Goal: Information Seeking & Learning: Compare options

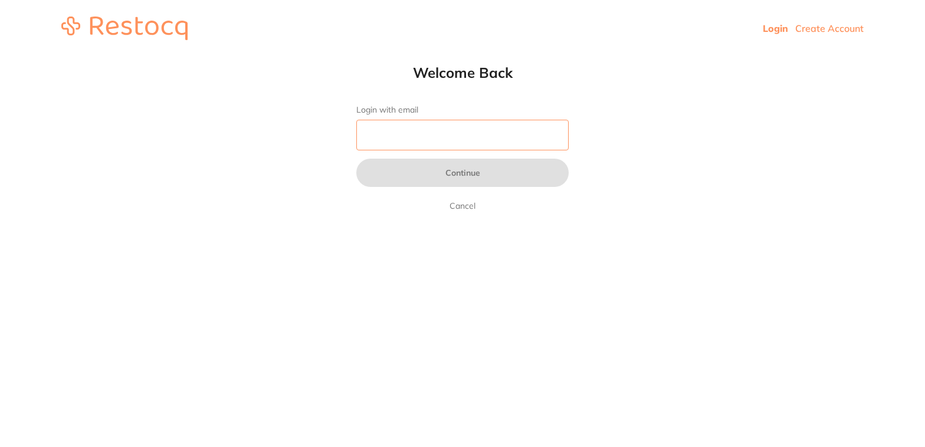
click at [446, 144] on input "Login with email" at bounding box center [462, 135] width 212 height 31
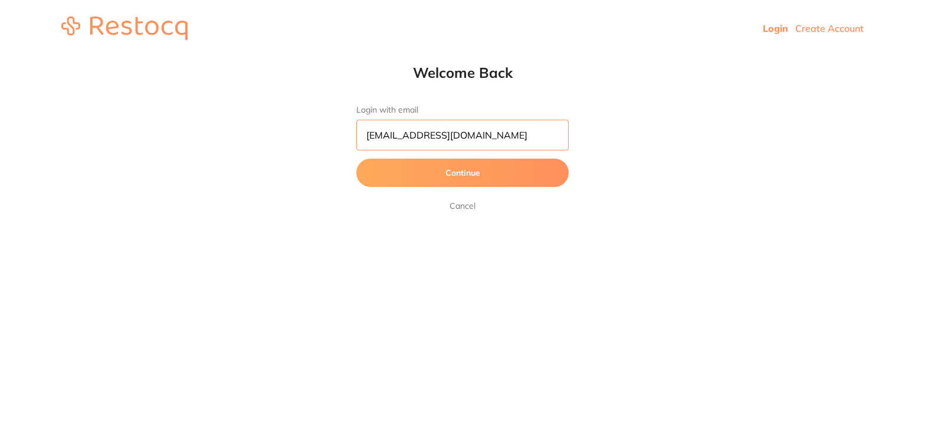
type input "[EMAIL_ADDRESS][DOMAIN_NAME]"
click at [459, 180] on button "Continue" at bounding box center [462, 173] width 212 height 28
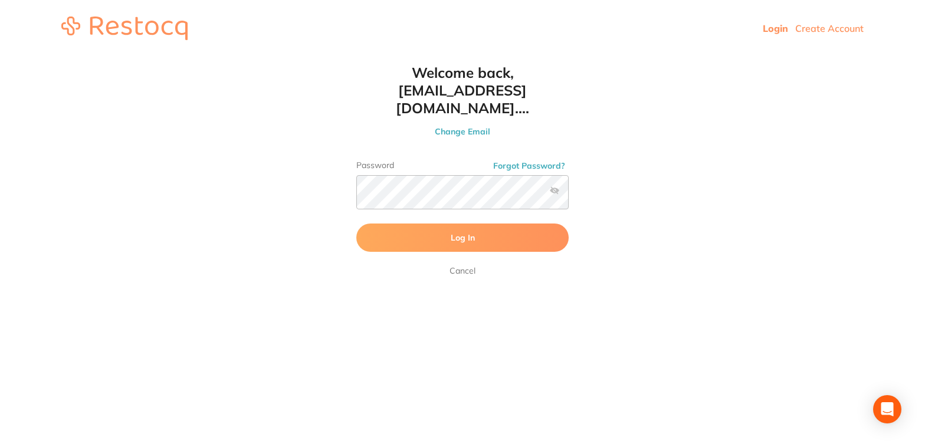
click at [466, 237] on span "Log In" at bounding box center [463, 237] width 24 height 11
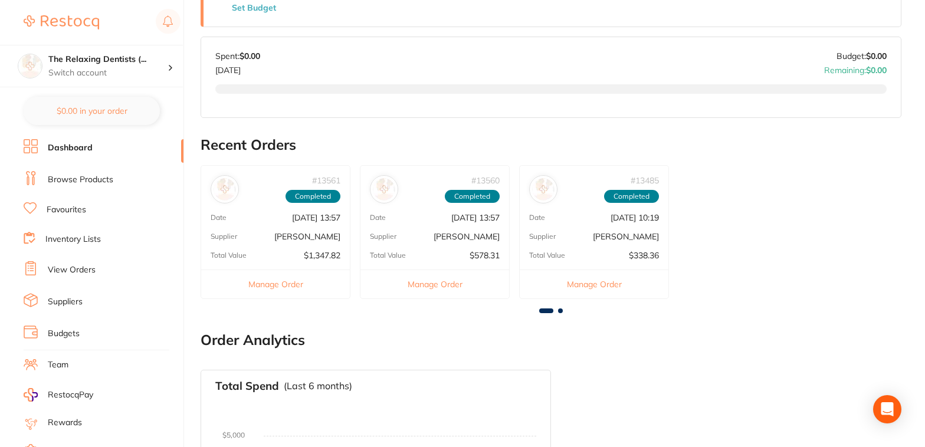
scroll to position [706, 0]
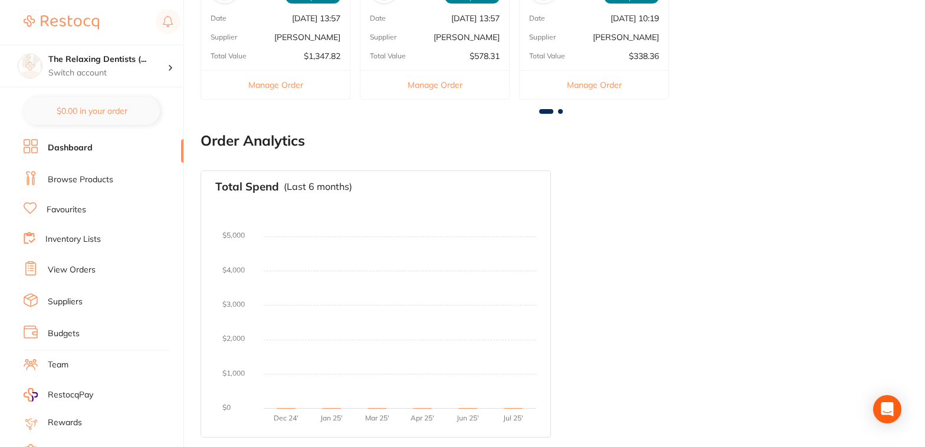
click at [63, 304] on link "Suppliers" at bounding box center [65, 302] width 35 height 12
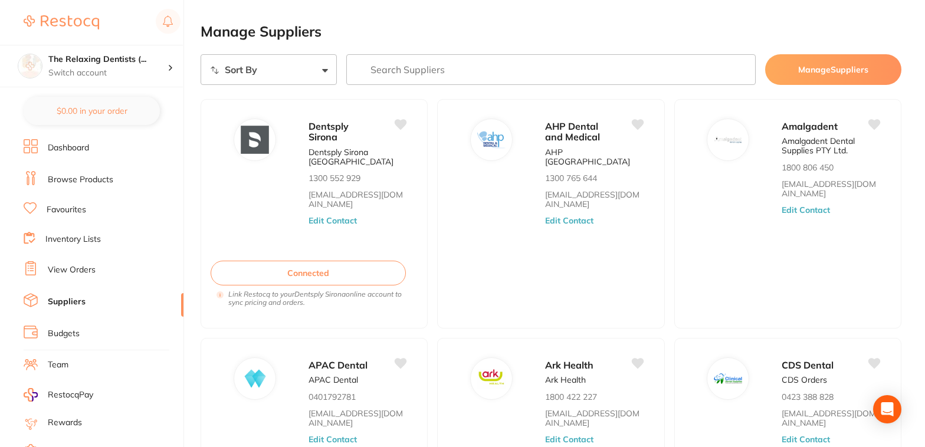
click at [84, 183] on link "Browse Products" at bounding box center [80, 180] width 65 height 12
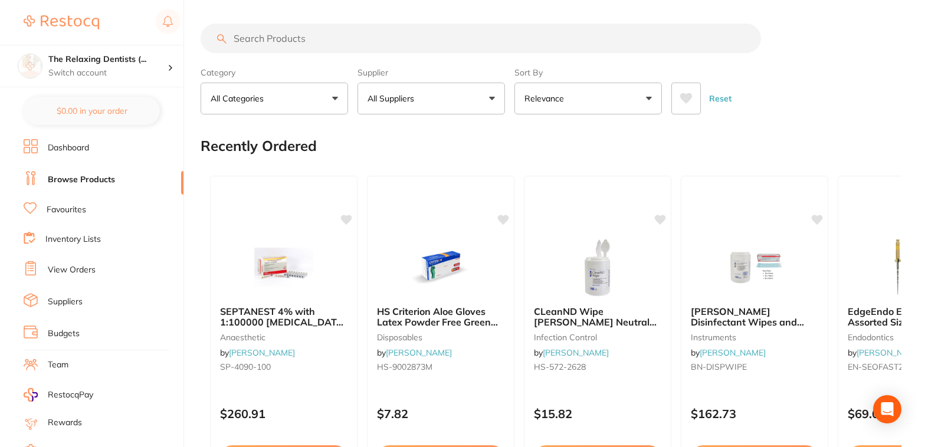
click at [312, 38] on input "search" at bounding box center [481, 39] width 561 height 30
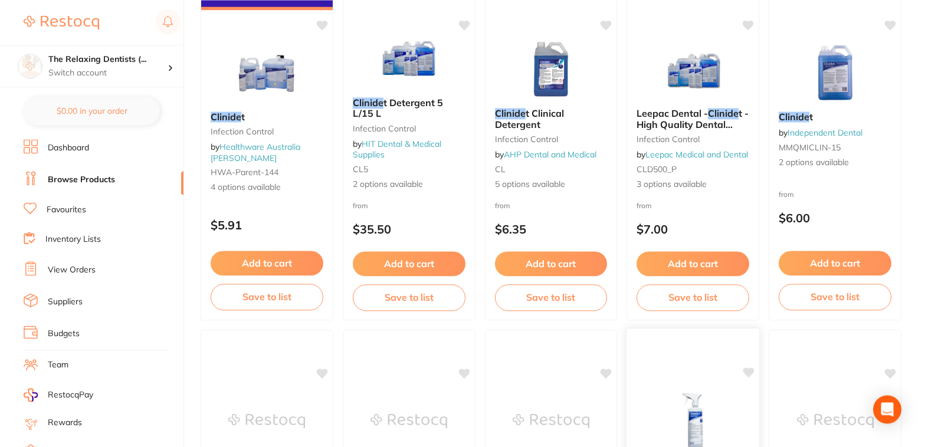
scroll to position [75, 0]
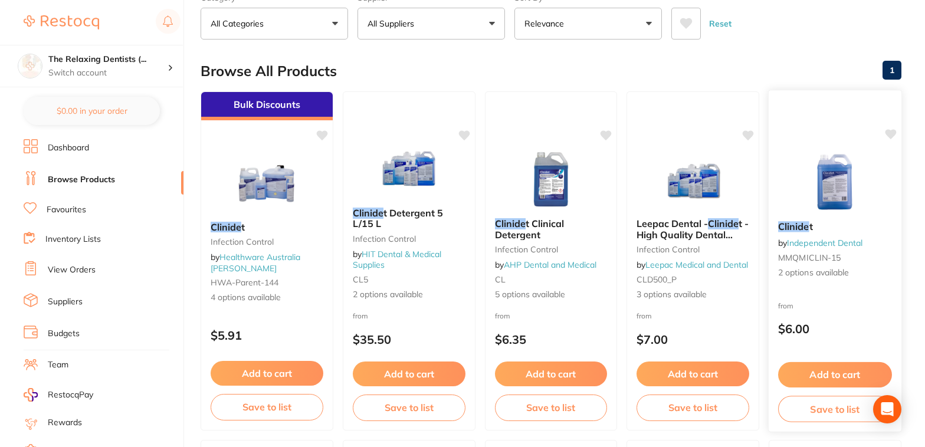
click at [838, 263] on span "MMQMICLIN-15" at bounding box center [809, 257] width 63 height 11
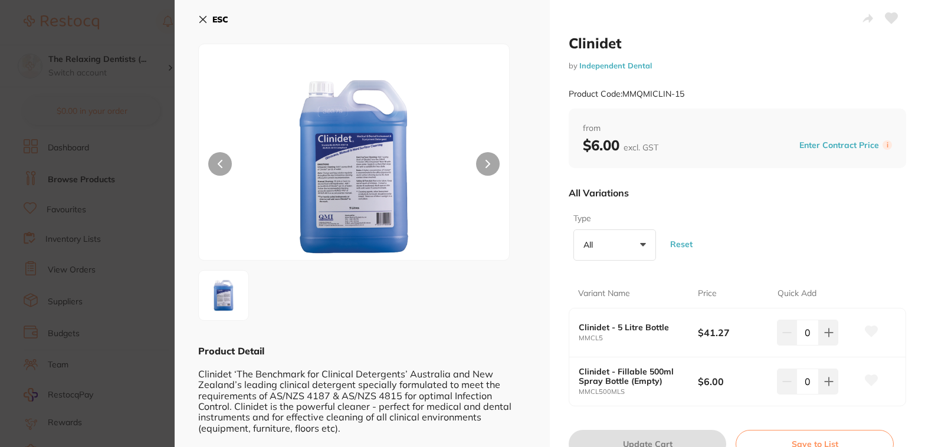
click at [643, 261] on button "All +0" at bounding box center [615, 246] width 83 height 32
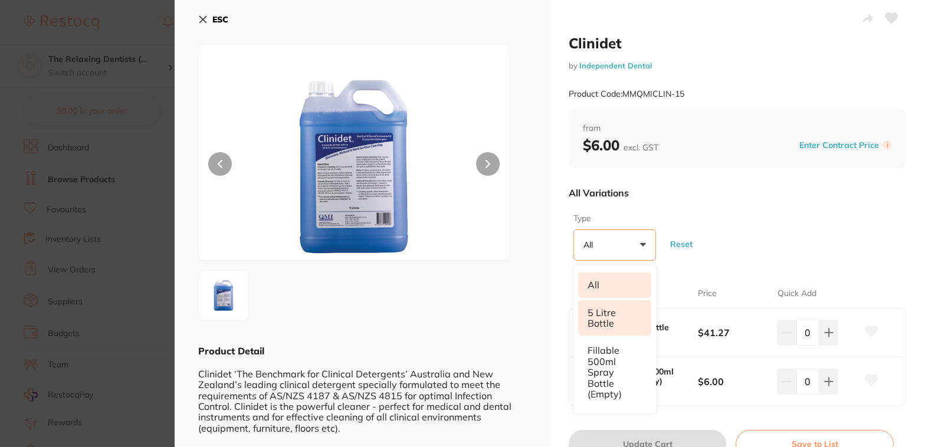
click at [614, 336] on li "5 Litre Bottle" at bounding box center [614, 318] width 73 height 36
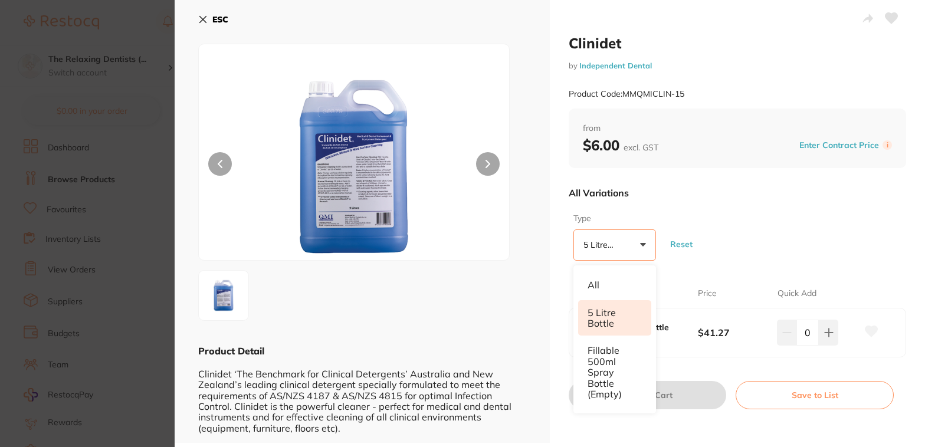
click at [205, 19] on icon at bounding box center [203, 20] width 6 height 6
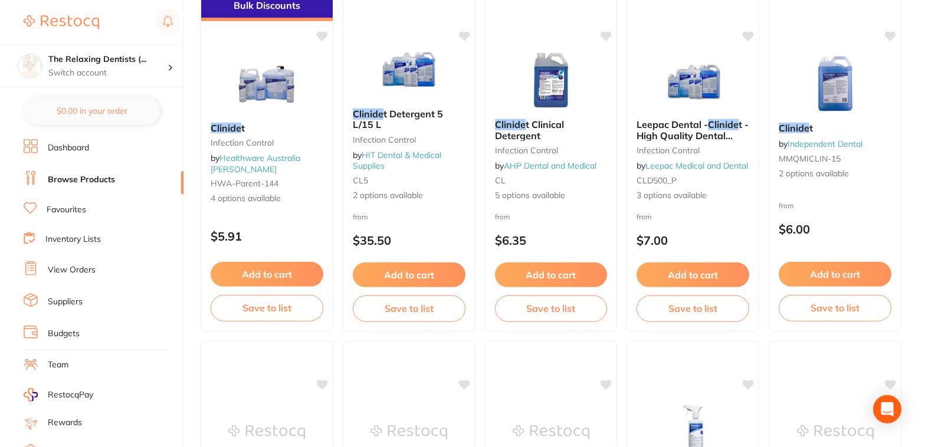
scroll to position [160, 0]
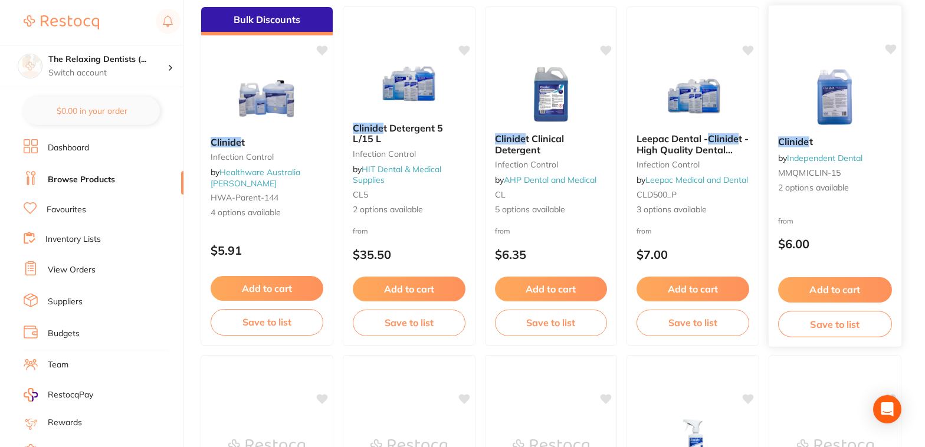
click at [841, 201] on div "Clinide t by Independent Dental MMQMICLIN-15 2 options available" at bounding box center [835, 165] width 133 height 77
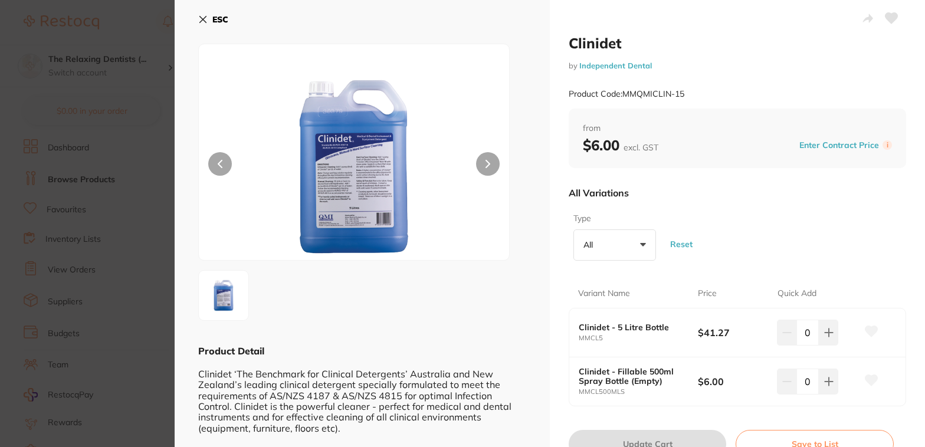
click at [644, 261] on button "All +0" at bounding box center [615, 246] width 83 height 32
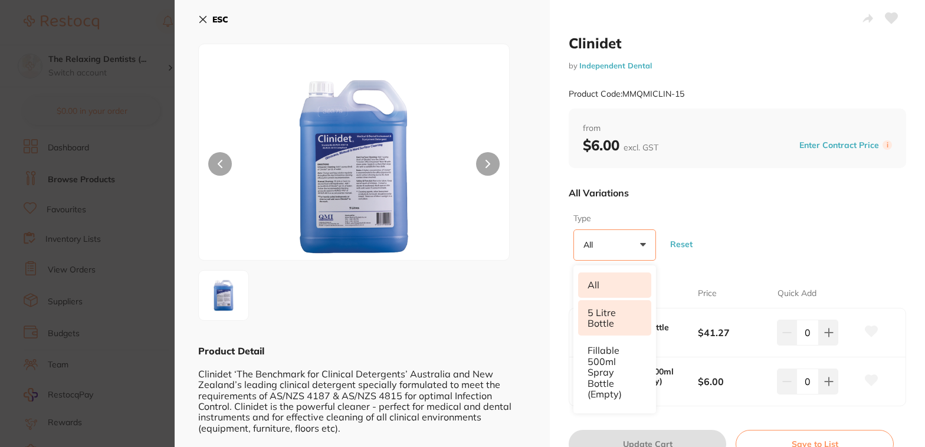
click at [607, 336] on li "5 Litre Bottle" at bounding box center [614, 318] width 73 height 36
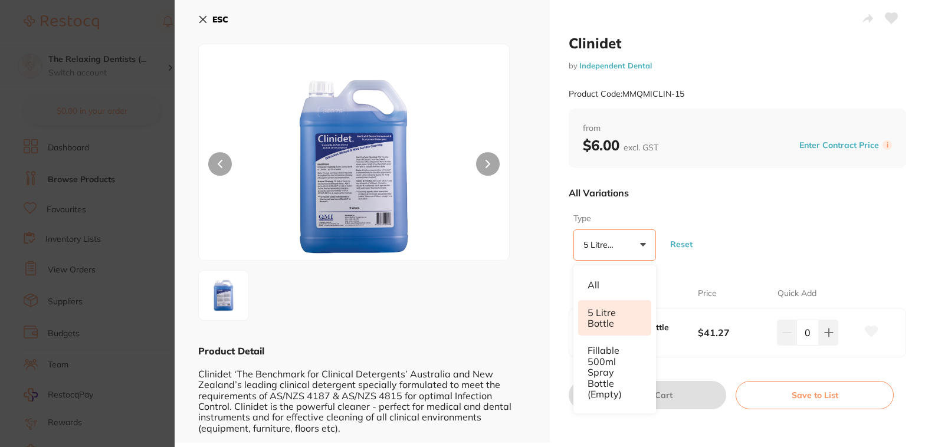
click at [774, 208] on div "All Variations" at bounding box center [738, 193] width 338 height 31
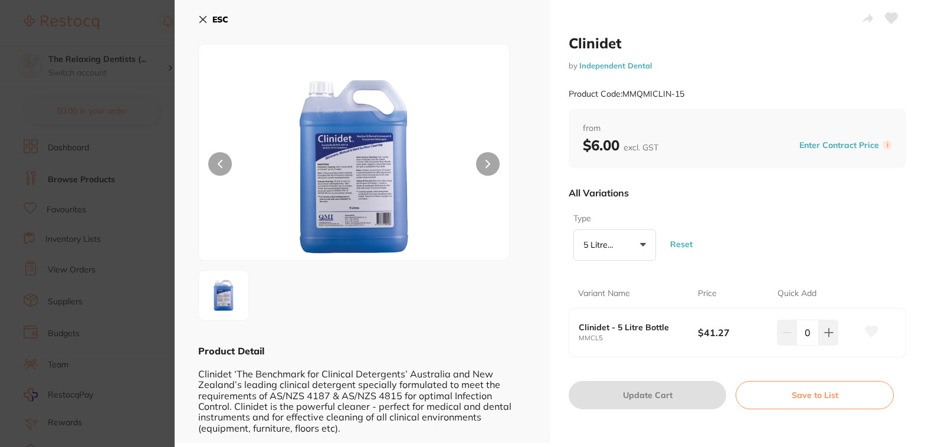
click at [201, 19] on icon at bounding box center [203, 20] width 6 height 6
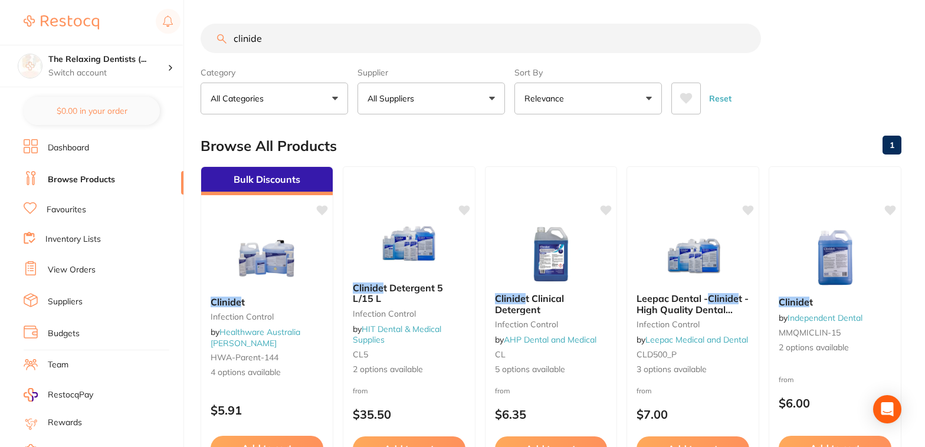
drag, startPoint x: 274, startPoint y: 40, endPoint x: 205, endPoint y: 35, distance: 68.6
click at [205, 35] on input "clinide" at bounding box center [481, 39] width 561 height 30
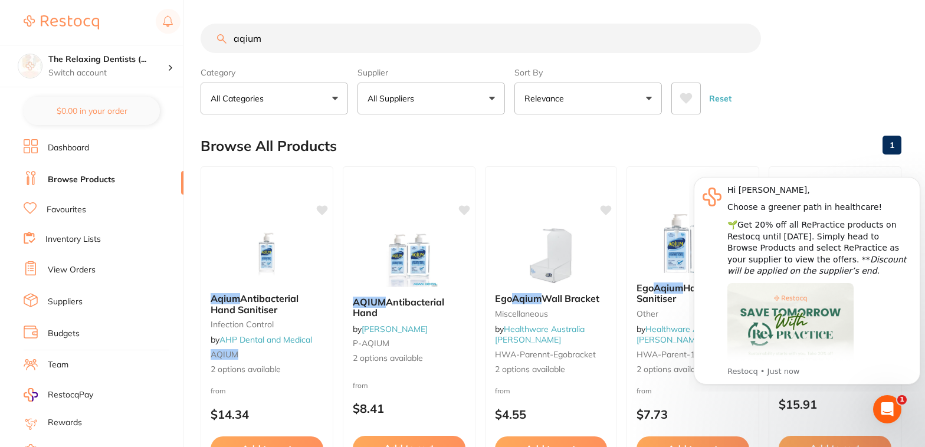
scroll to position [75, 0]
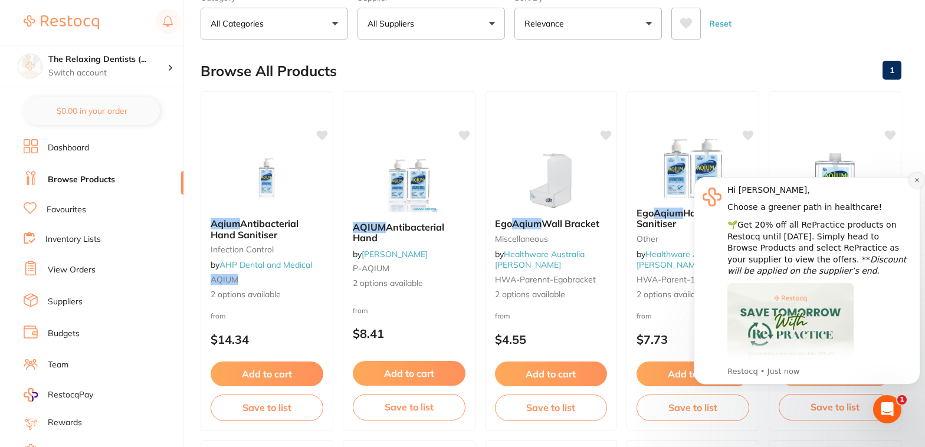
click at [916, 177] on icon "Dismiss notification" at bounding box center [917, 180] width 6 height 6
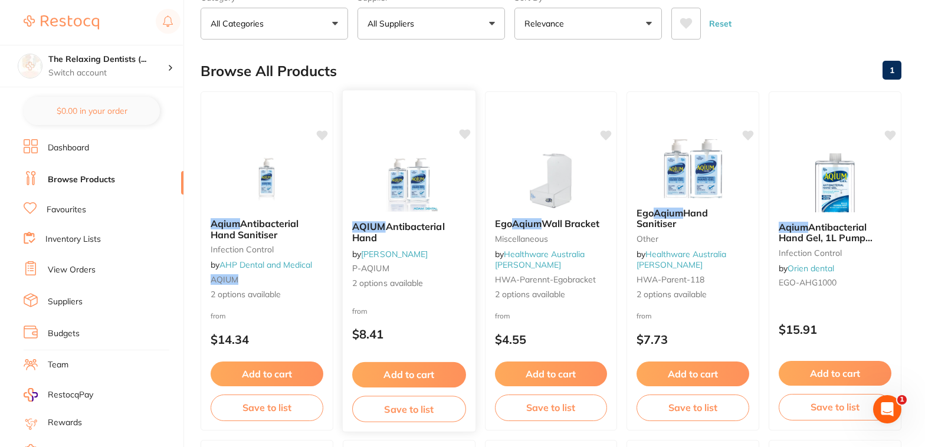
click at [424, 290] on span "2 options available" at bounding box center [409, 284] width 114 height 12
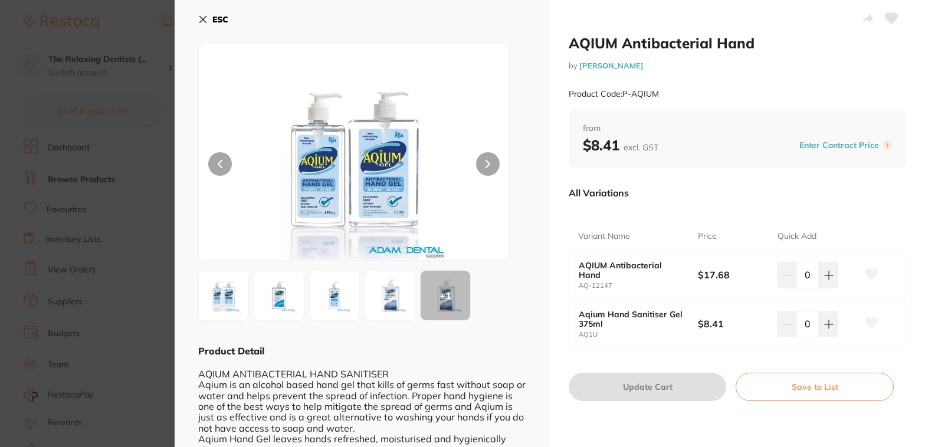
click at [648, 280] on b "AQIUM Antibacterial Hand" at bounding box center [632, 270] width 107 height 19
click at [204, 17] on icon at bounding box center [202, 19] width 9 height 9
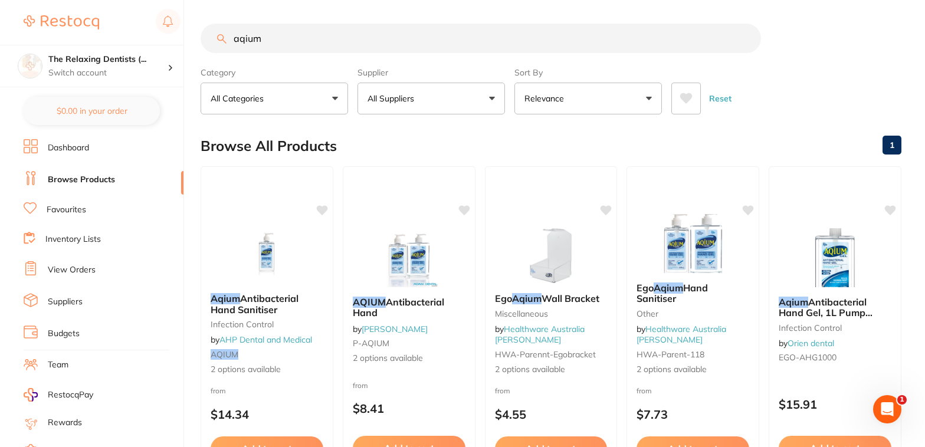
drag, startPoint x: 273, startPoint y: 48, endPoint x: 194, endPoint y: 49, distance: 78.5
click at [201, 49] on input "aqium" at bounding box center [481, 39] width 561 height 30
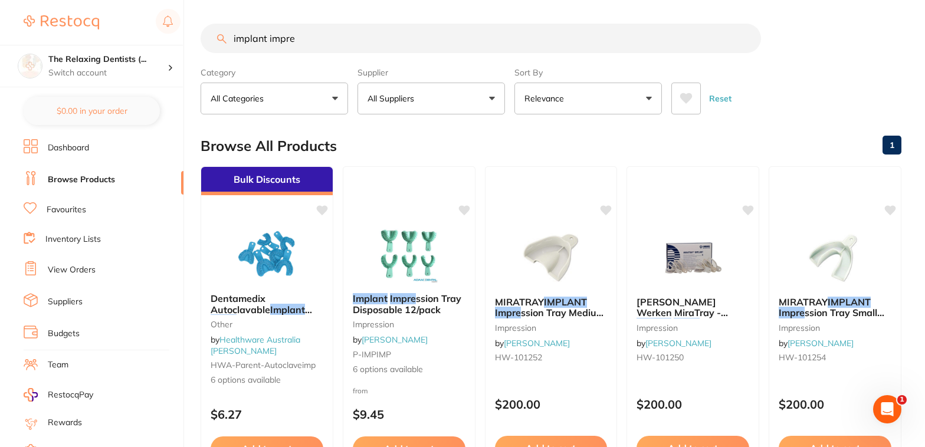
click at [311, 38] on input "implant impre" at bounding box center [481, 39] width 561 height 30
drag, startPoint x: 314, startPoint y: 42, endPoint x: 103, endPoint y: 49, distance: 210.7
click at [201, 49] on input "implant impre" at bounding box center [481, 39] width 561 height 30
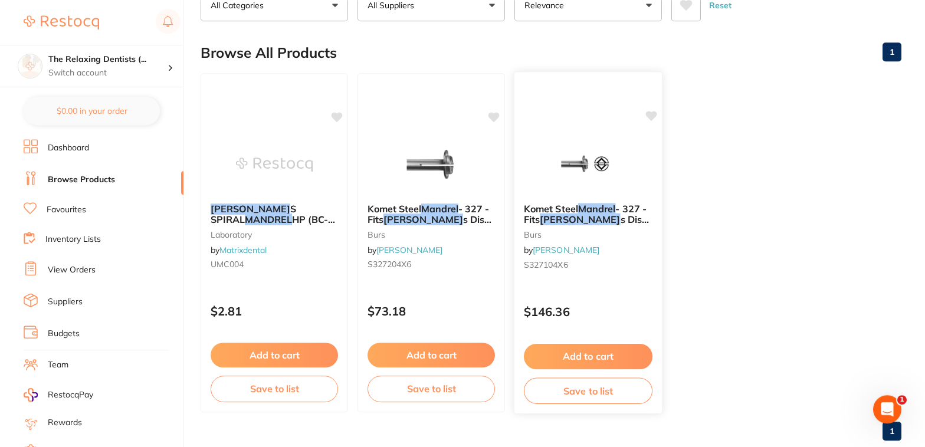
scroll to position [64, 0]
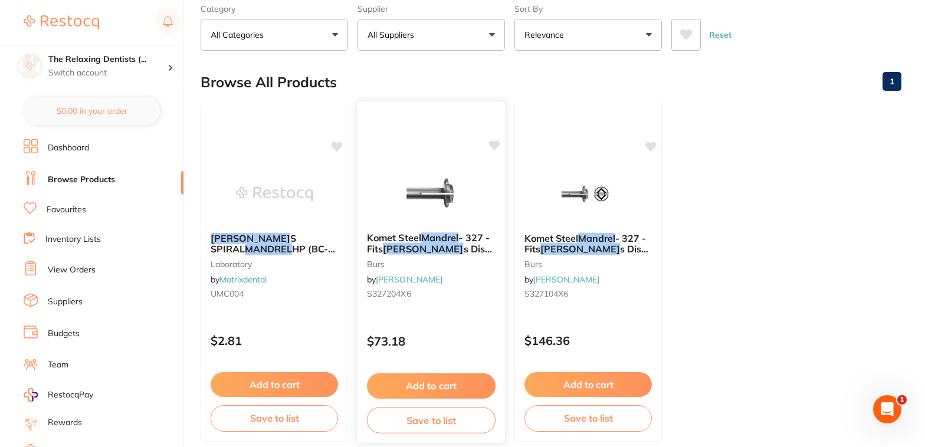
click at [417, 244] on span "Komet Steel" at bounding box center [394, 238] width 54 height 12
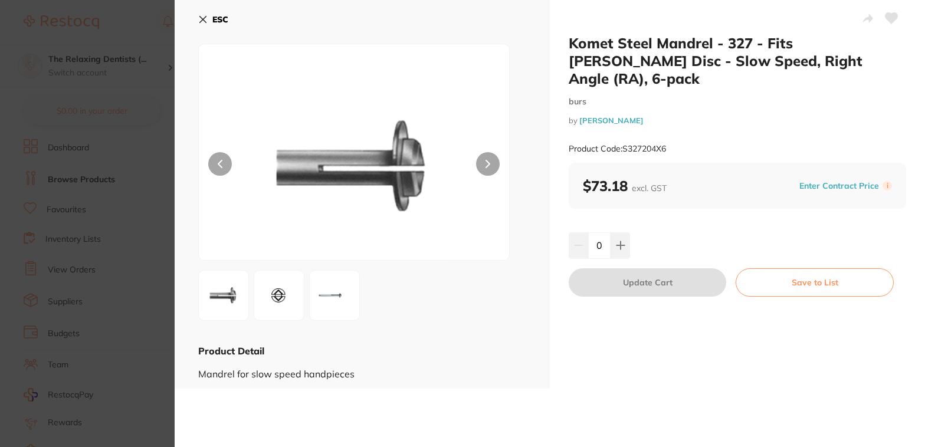
click at [274, 298] on img at bounding box center [279, 295] width 42 height 42
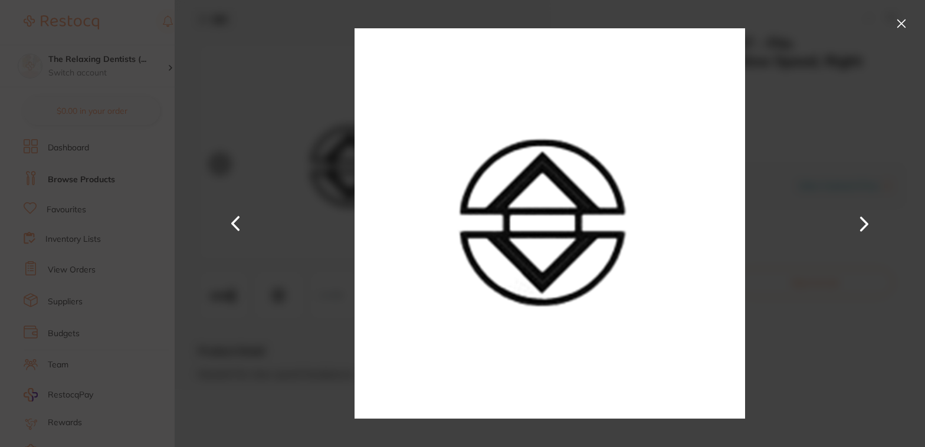
click at [868, 222] on button at bounding box center [864, 224] width 28 height 224
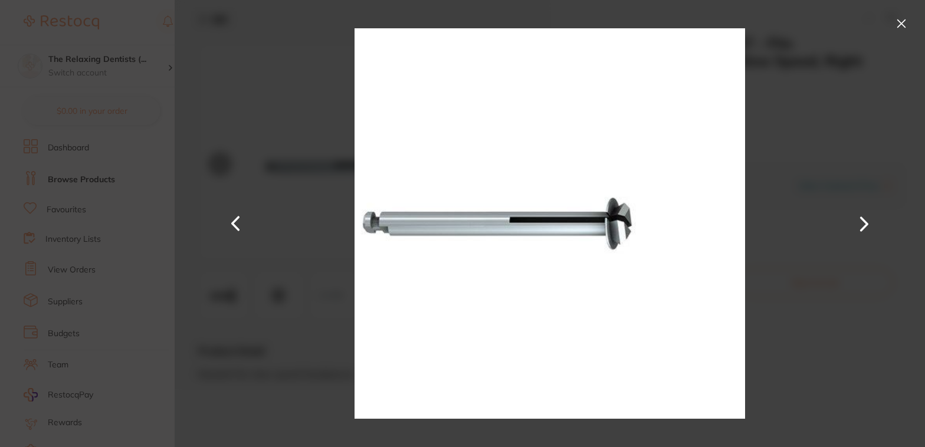
click at [867, 221] on button at bounding box center [864, 224] width 28 height 224
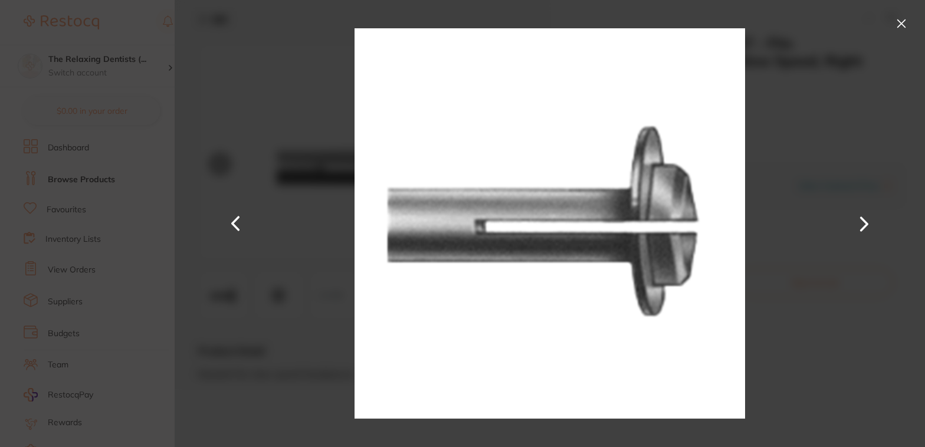
click at [867, 221] on button at bounding box center [864, 224] width 28 height 224
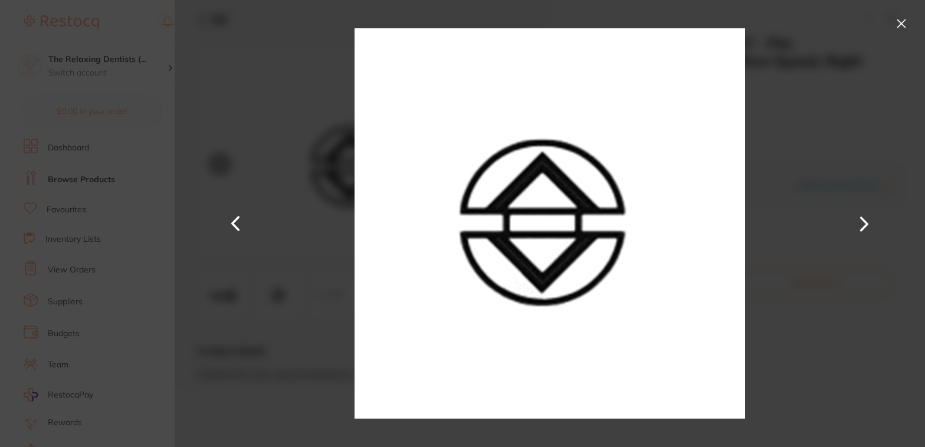
click at [866, 221] on button at bounding box center [864, 224] width 28 height 224
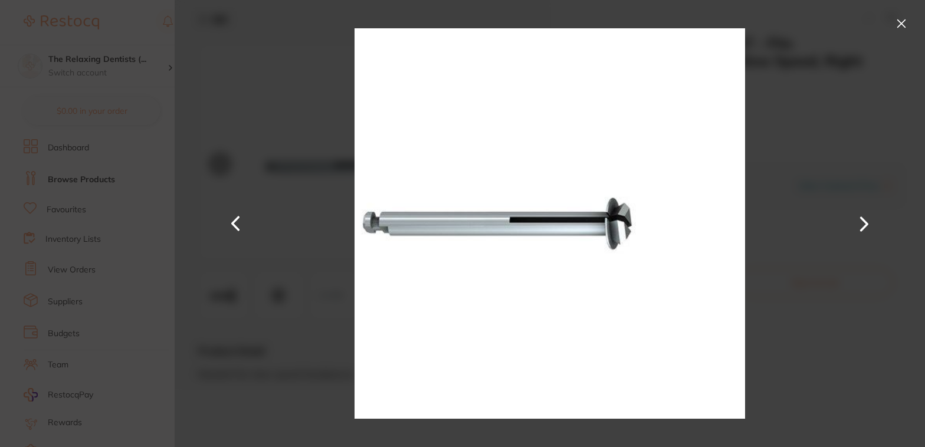
click at [866, 221] on button at bounding box center [864, 224] width 28 height 224
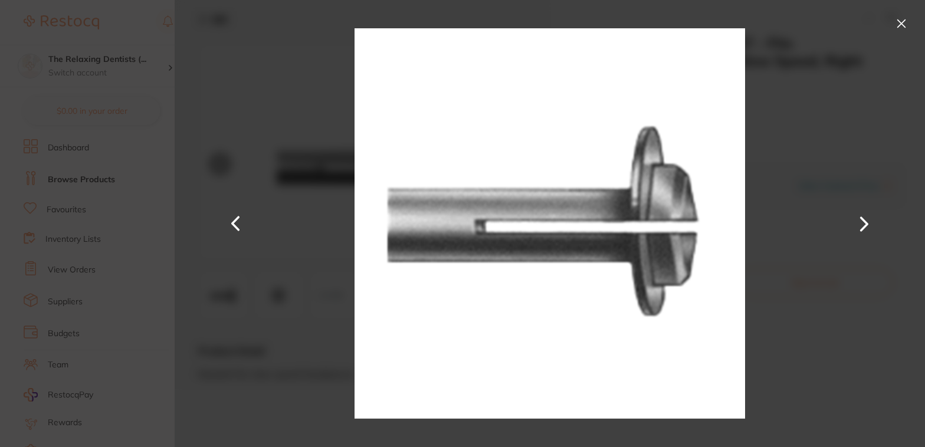
click at [866, 222] on button at bounding box center [864, 224] width 28 height 224
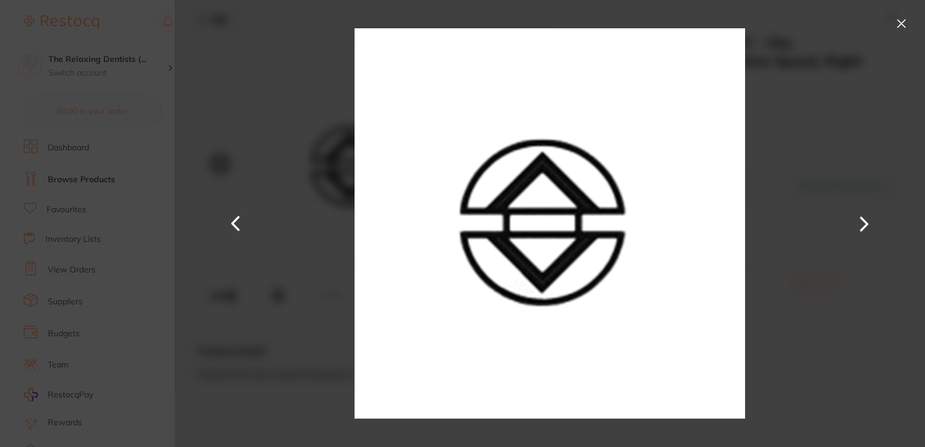
click at [900, 22] on button at bounding box center [901, 23] width 19 height 19
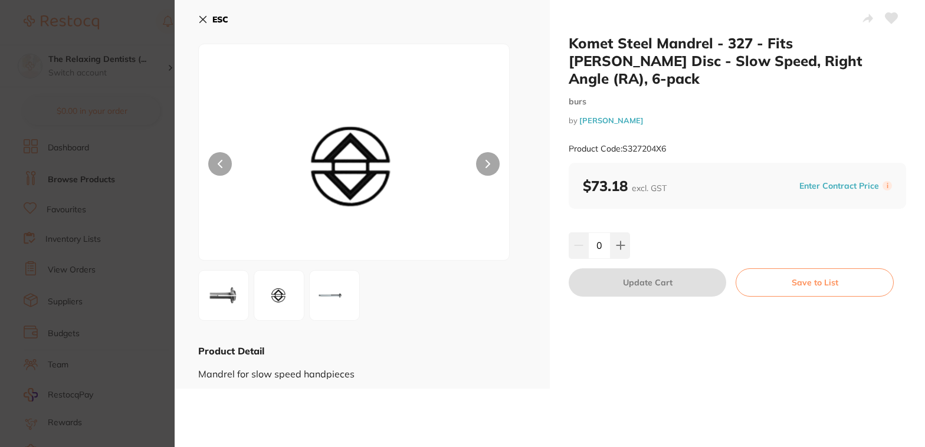
click at [202, 19] on icon at bounding box center [202, 19] width 9 height 9
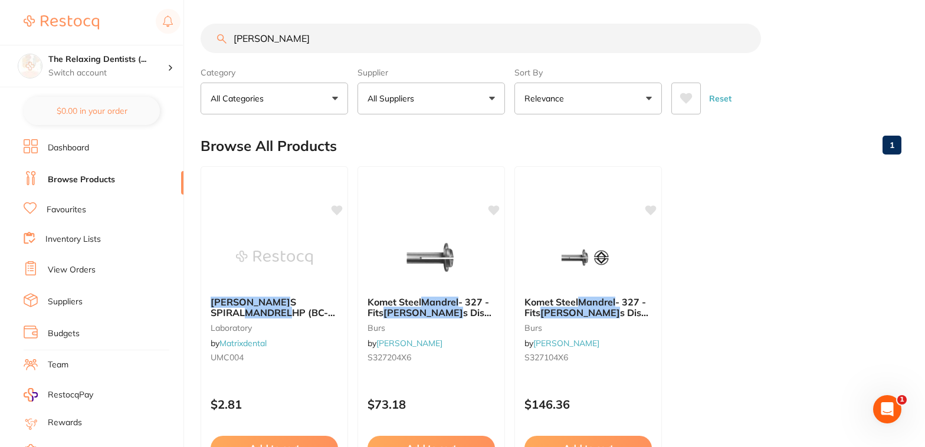
drag, startPoint x: 325, startPoint y: 40, endPoint x: 126, endPoint y: 66, distance: 199.9
click at [201, 53] on input "[PERSON_NAME]" at bounding box center [481, 39] width 561 height 30
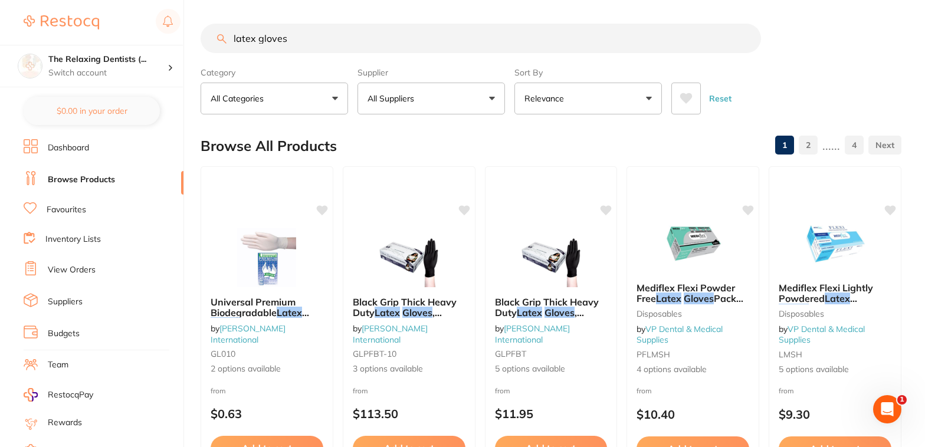
drag, startPoint x: 304, startPoint y: 43, endPoint x: 214, endPoint y: 45, distance: 90.9
click at [214, 45] on input "latex gloves" at bounding box center [481, 39] width 561 height 30
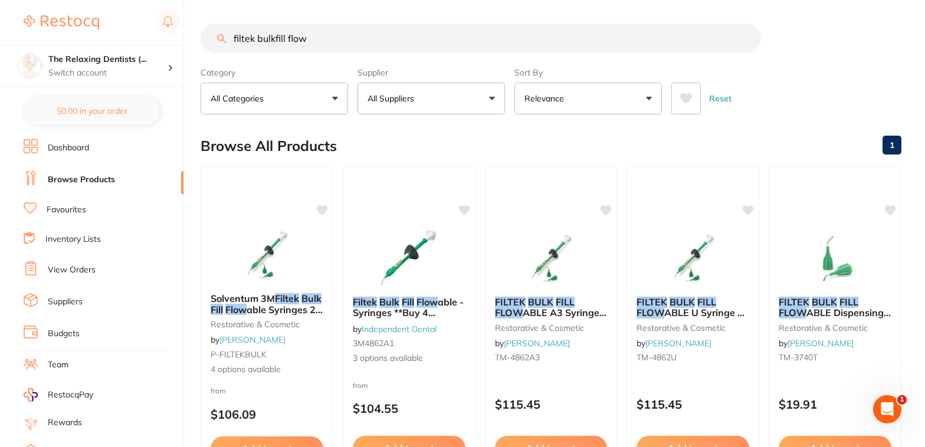
drag, startPoint x: 215, startPoint y: 36, endPoint x: 135, endPoint y: 36, distance: 79.7
click at [201, 36] on input "filtek bulkfill flow" at bounding box center [481, 39] width 561 height 30
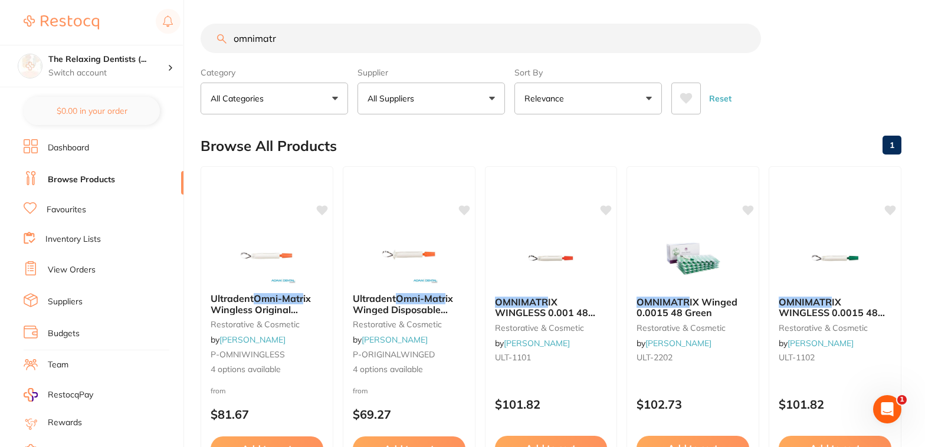
drag, startPoint x: 219, startPoint y: 44, endPoint x: 86, endPoint y: 47, distance: 134.0
click at [201, 47] on input "omnimatr" at bounding box center [481, 39] width 561 height 30
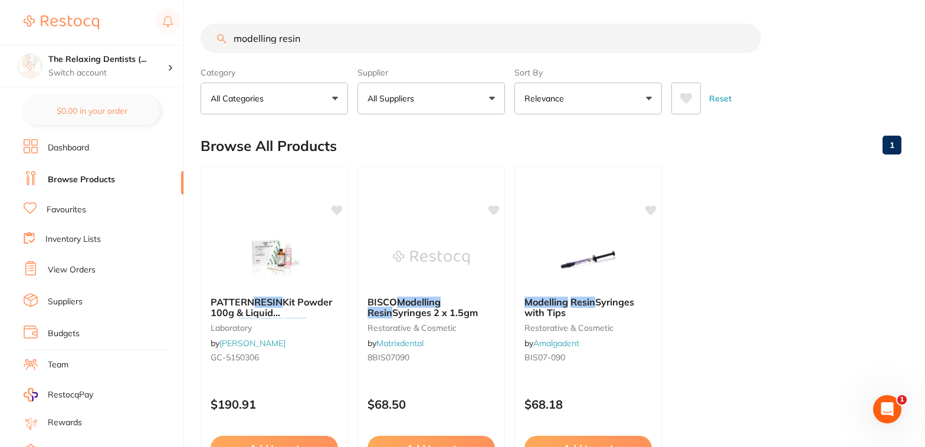
drag, startPoint x: 325, startPoint y: 36, endPoint x: 195, endPoint y: 35, distance: 129.8
click at [201, 35] on input "modelling resin" at bounding box center [481, 39] width 561 height 30
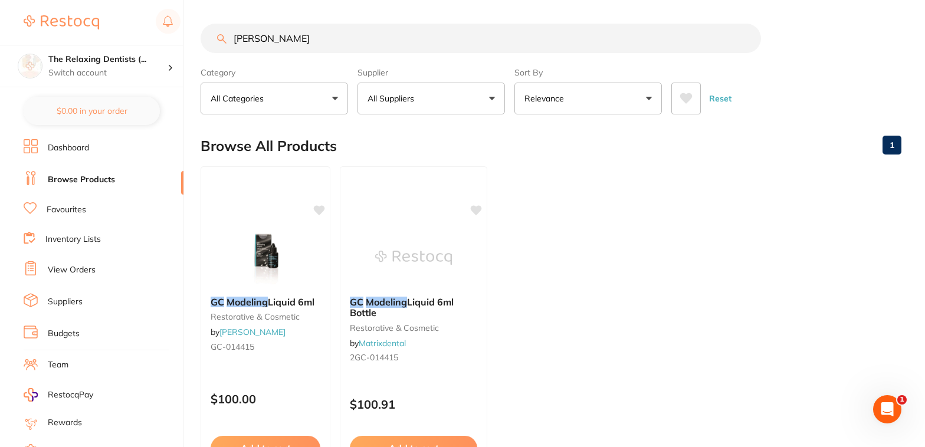
type input "[PERSON_NAME]"
click at [73, 210] on link "Favourites" at bounding box center [67, 210] width 40 height 12
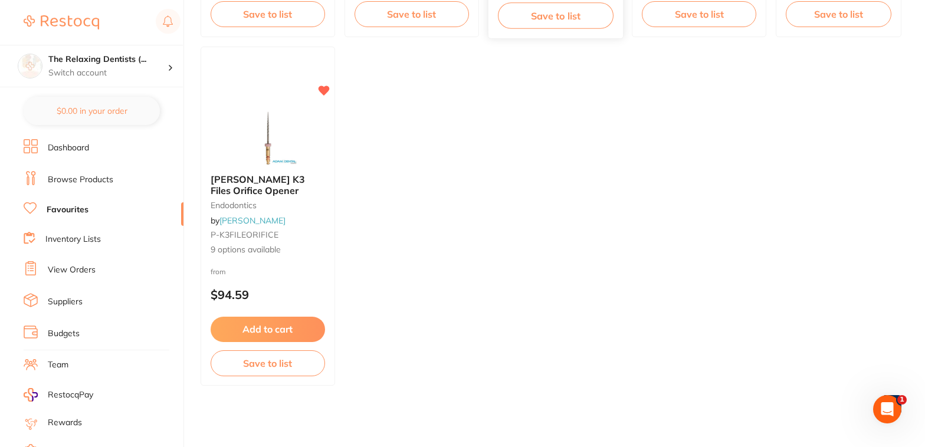
scroll to position [225, 0]
